Goal: Task Accomplishment & Management: Use online tool/utility

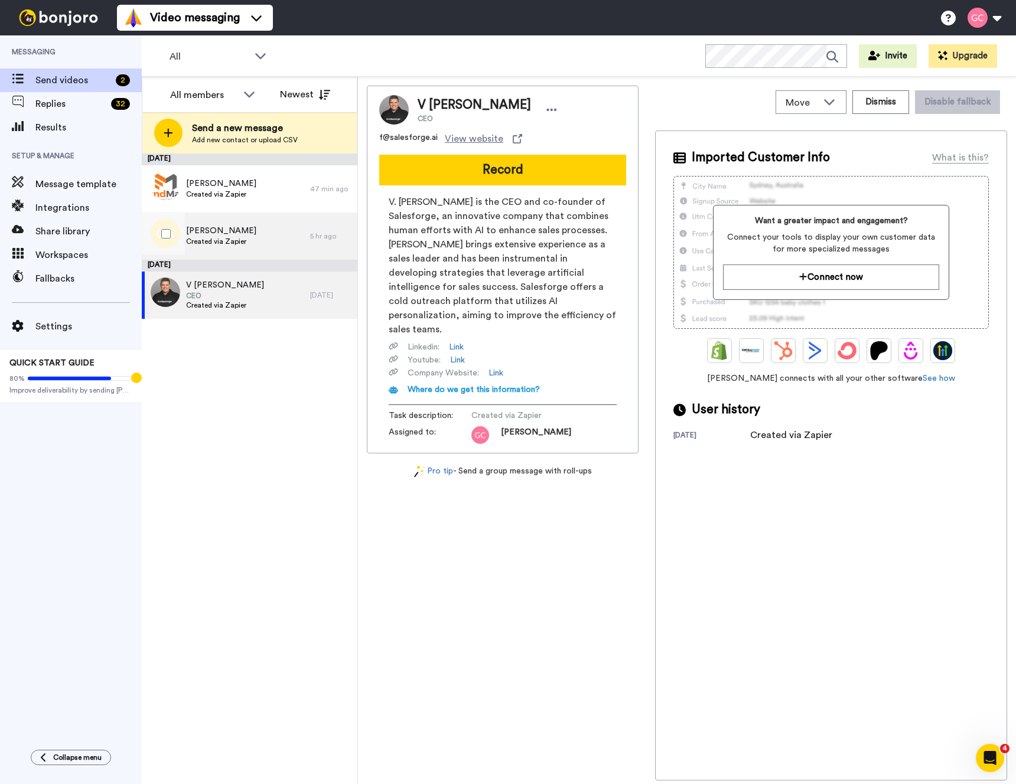
click at [307, 242] on div "[PERSON_NAME] Created via Zapier" at bounding box center [226, 236] width 168 height 47
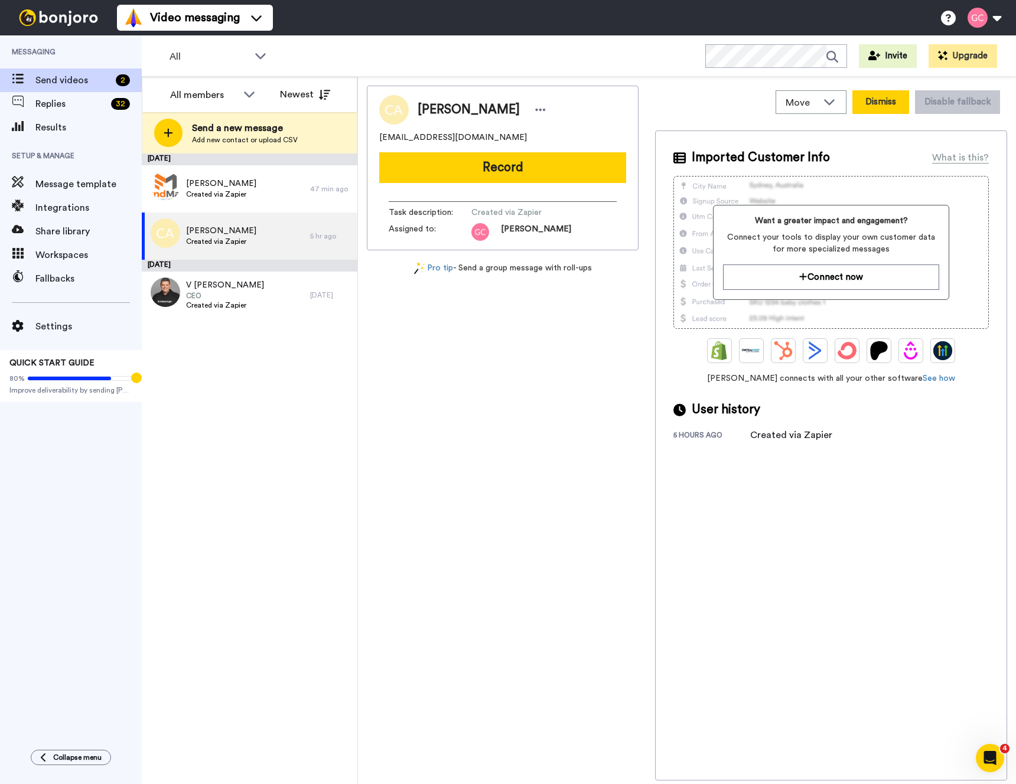
click at [886, 101] on button "Dismiss" at bounding box center [880, 102] width 57 height 24
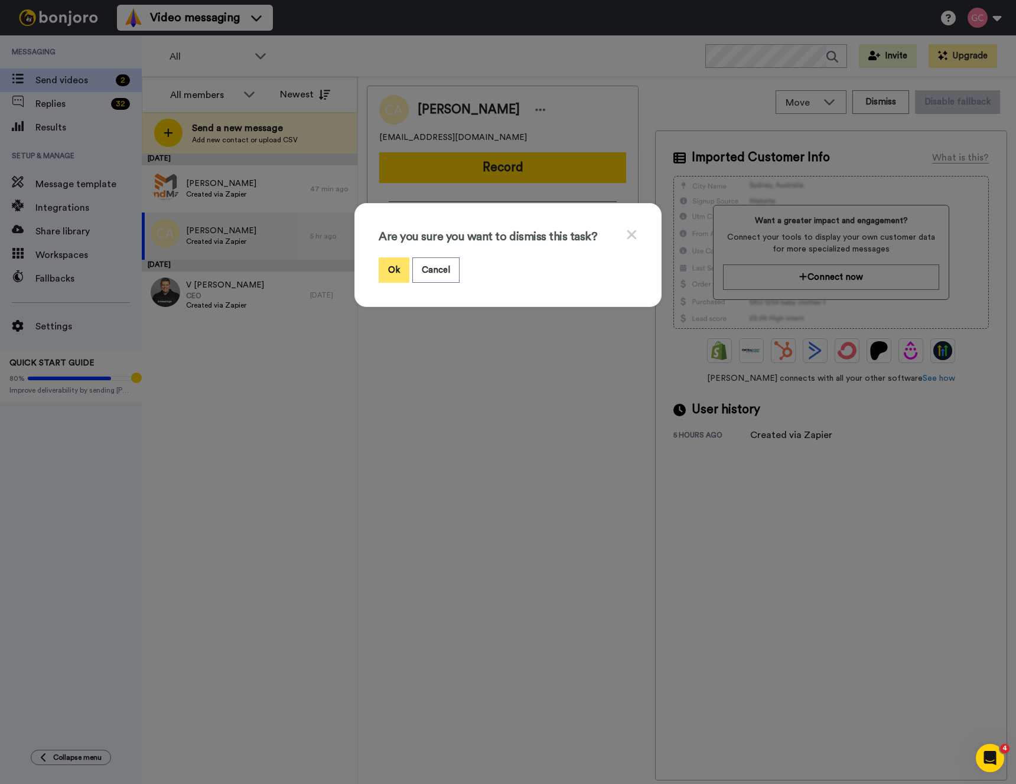
click at [391, 269] on button "Ok" at bounding box center [394, 269] width 31 height 25
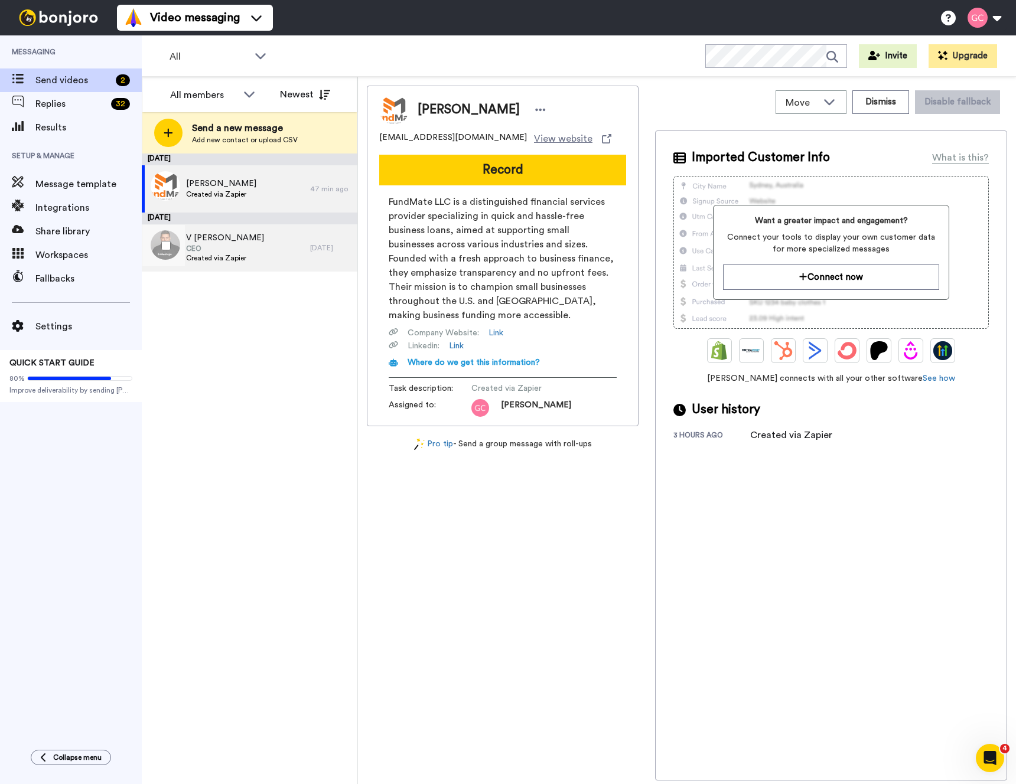
click at [259, 255] on div "V [PERSON_NAME] CEO Created via Zapier" at bounding box center [226, 247] width 168 height 47
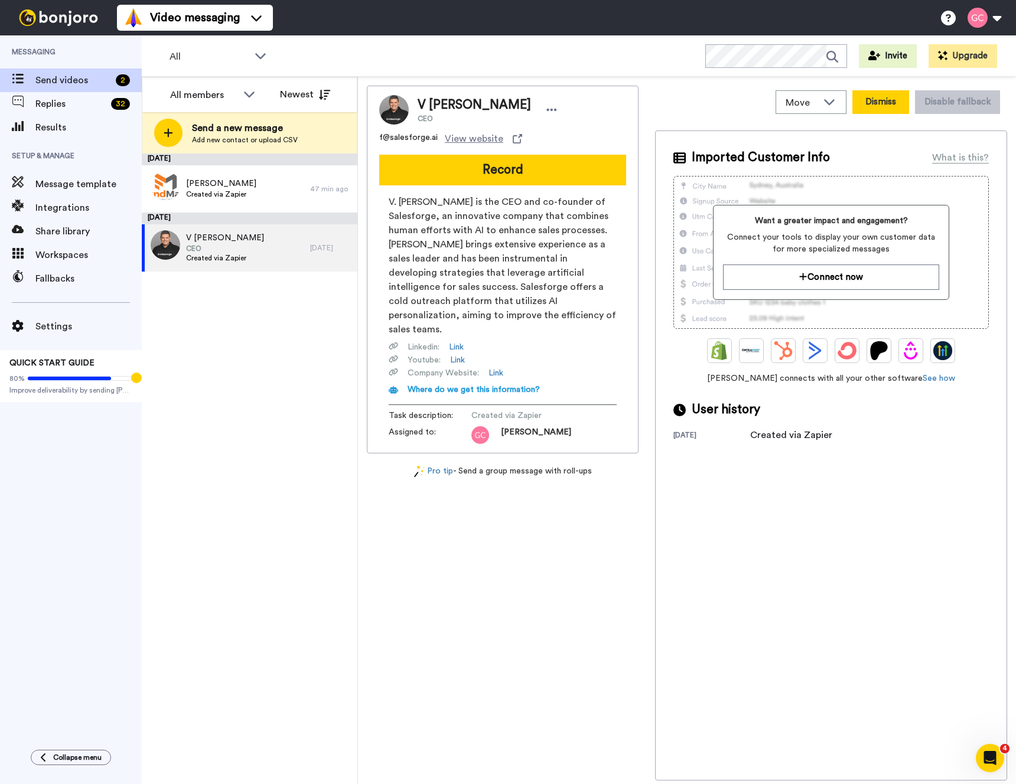
click at [875, 102] on button "Dismiss" at bounding box center [880, 102] width 57 height 24
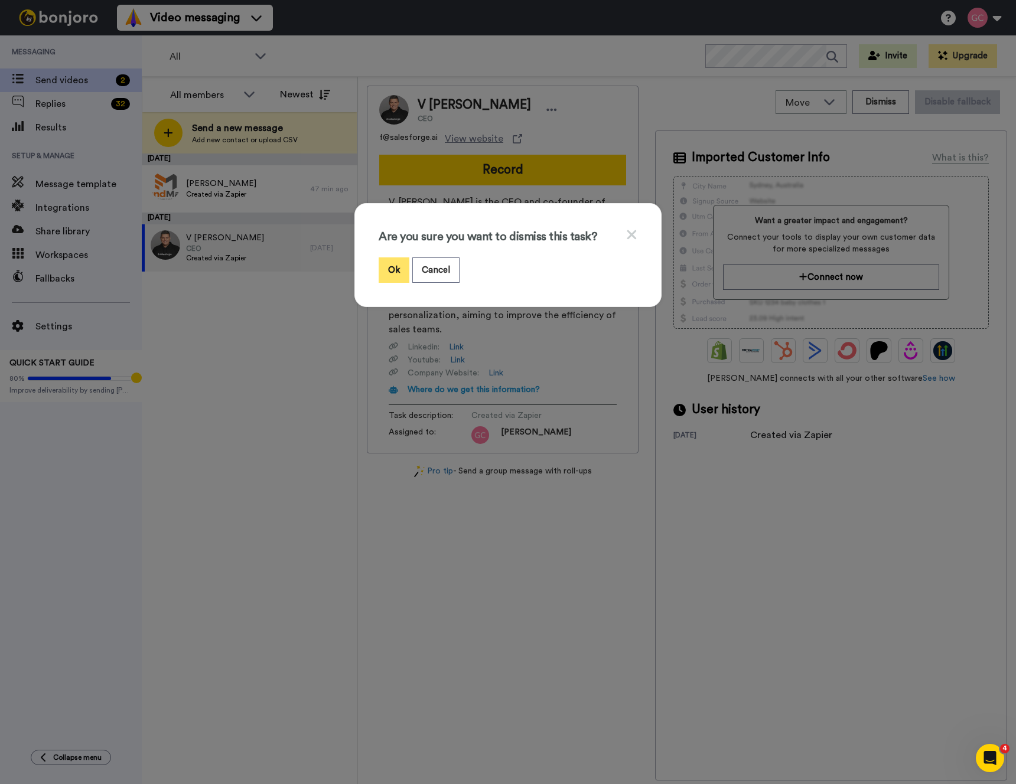
click at [383, 268] on button "Ok" at bounding box center [394, 269] width 31 height 25
